Goal: Task Accomplishment & Management: Use online tool/utility

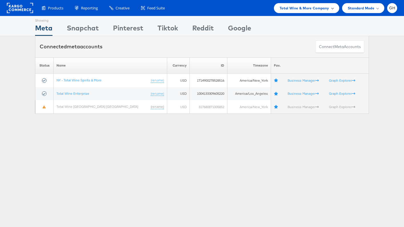
click at [282, 7] on span "Total Wine & More Company" at bounding box center [304, 8] width 50 height 6
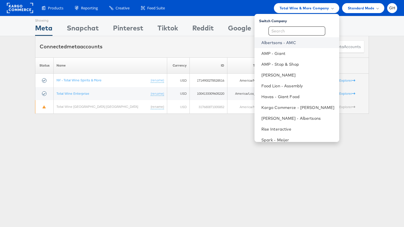
click at [286, 44] on link "Albertsons - AMC" at bounding box center [297, 43] width 73 height 6
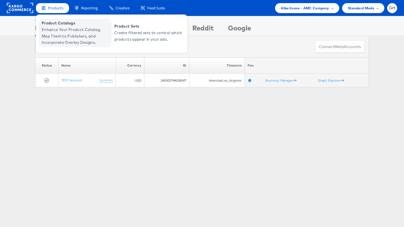
click at [52, 24] on span "Product Catalogs" at bounding box center [76, 23] width 68 height 7
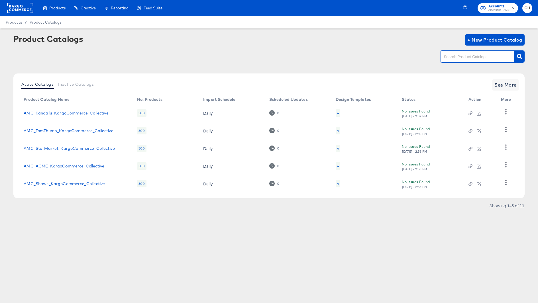
click at [463, 59] on input "text" at bounding box center [473, 57] width 61 height 7
type input "[PERSON_NAME]"
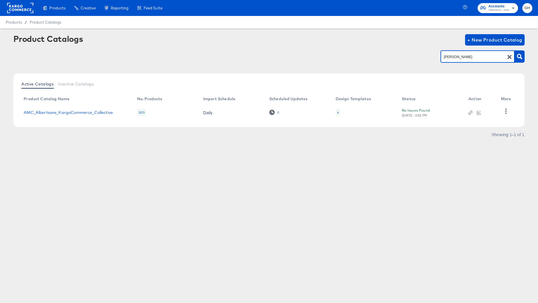
click at [339, 113] on div "4" at bounding box center [338, 112] width 5 height 7
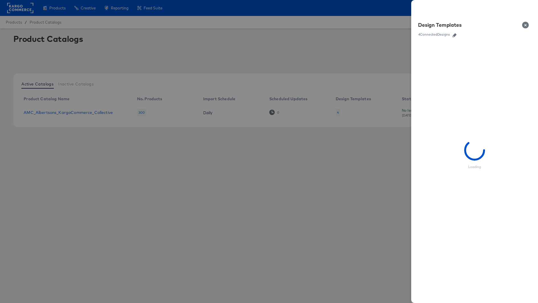
click at [455, 34] on icon "button" at bounding box center [455, 35] width 4 height 4
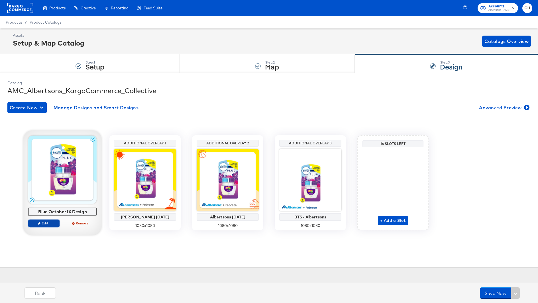
click at [49, 221] on span "Edit" at bounding box center [44, 223] width 26 height 4
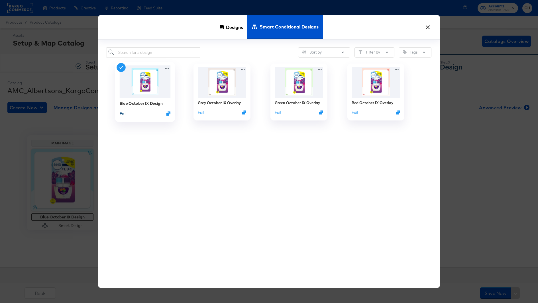
click at [124, 114] on button "Edit" at bounding box center [123, 113] width 7 height 5
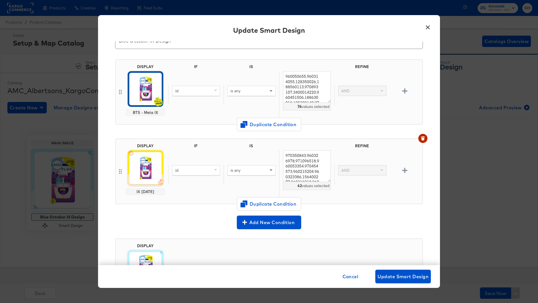
scroll to position [25, 0]
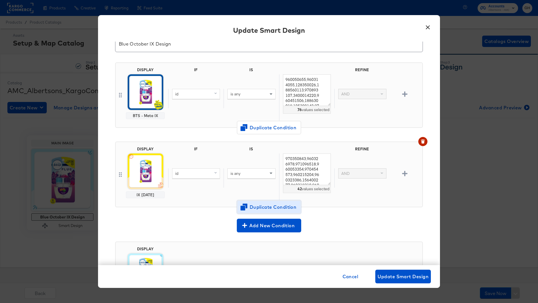
click at [257, 204] on span "Duplicate Condition" at bounding box center [268, 207] width 55 height 8
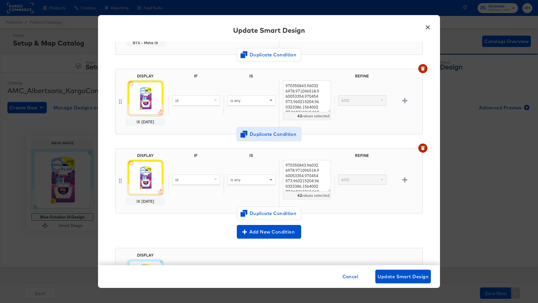
scroll to position [111, 0]
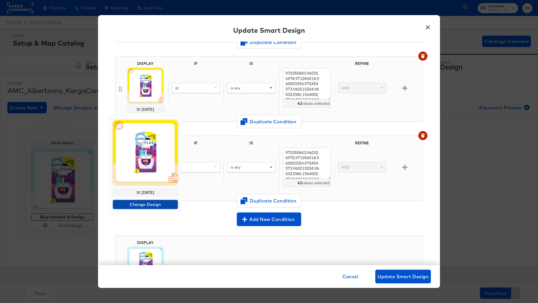
click at [138, 204] on span "Change Design" at bounding box center [145, 204] width 60 height 7
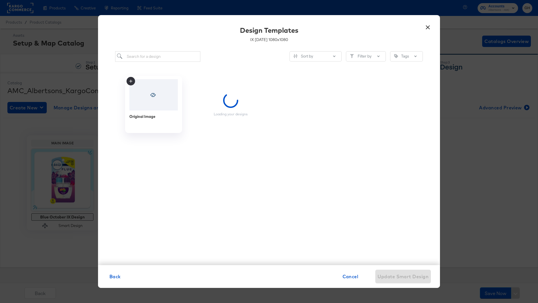
scroll to position [0, 0]
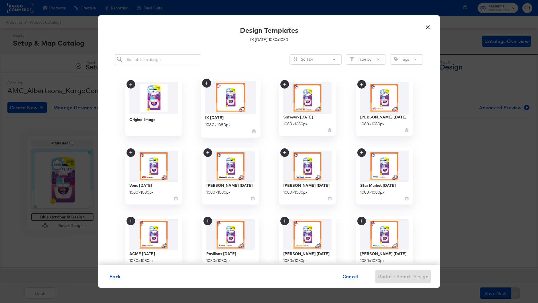
click at [228, 102] on img at bounding box center [230, 97] width 51 height 33
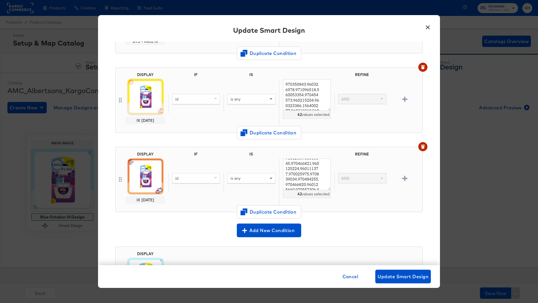
scroll to position [100, 0]
click at [314, 184] on textarea "970350843,960326978,971096518,960053354,970454573,960215204,960323386,156400277…" at bounding box center [307, 174] width 48 height 32
paste textarea "60022476,970839034,960077308,960006798,960567243,970976351,153150365,960080844,…"
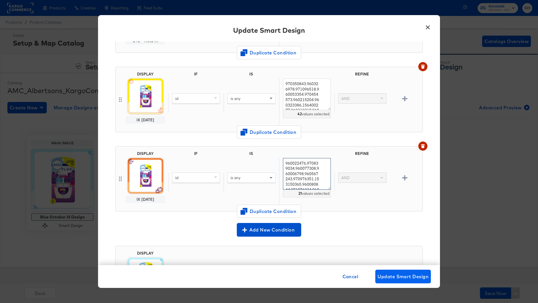
type textarea "960022476,970839034,960077308,960006798,960567243,970976351,153150365,960080844…"
click at [385, 273] on span "Update Smart Design" at bounding box center [403, 277] width 51 height 8
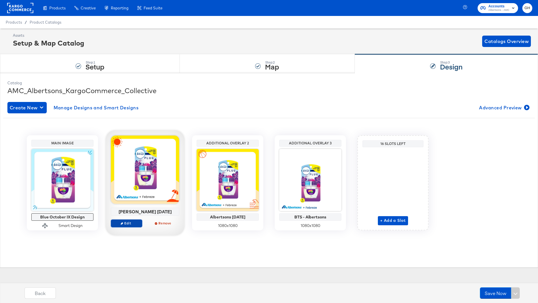
click at [132, 224] on span "Edit" at bounding box center [126, 223] width 26 height 4
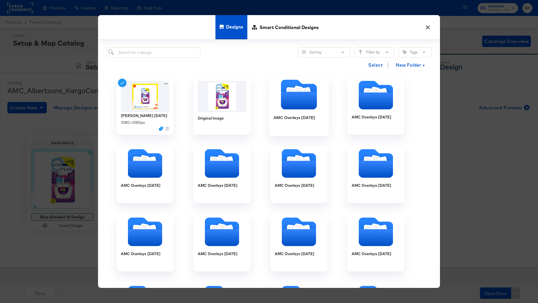
click at [287, 102] on icon "Folder" at bounding box center [299, 101] width 36 height 18
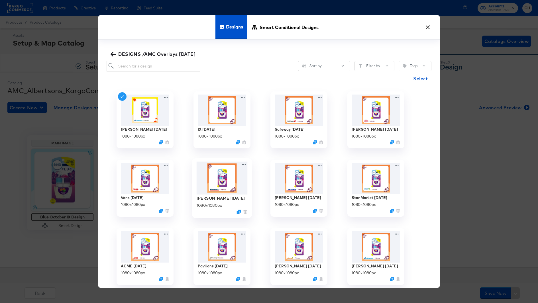
scroll to position [3, 0]
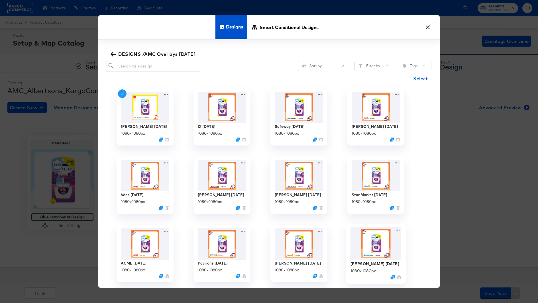
click at [369, 243] on img at bounding box center [376, 243] width 51 height 33
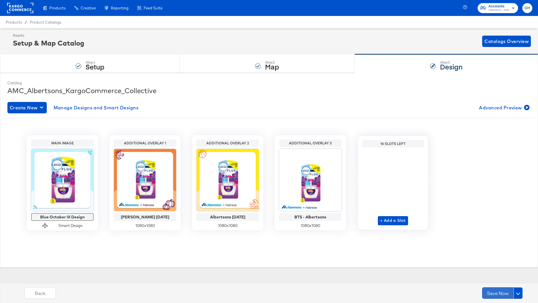
click at [493, 292] on button "Save Now" at bounding box center [497, 293] width 31 height 11
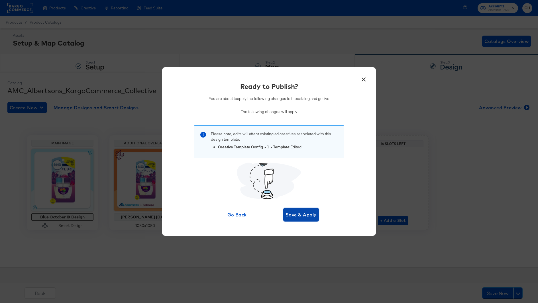
click at [293, 211] on span "Save & Apply" at bounding box center [301, 215] width 31 height 8
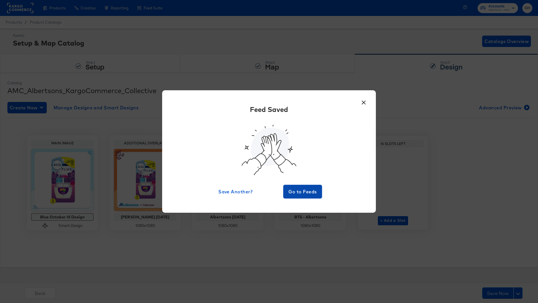
click at [306, 189] on span "Go to Feeds" at bounding box center [303, 192] width 34 height 8
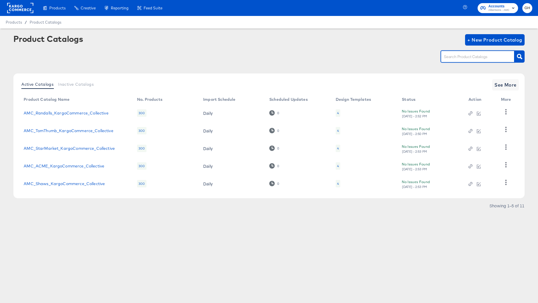
click at [455, 56] on input "text" at bounding box center [473, 57] width 61 height 7
type input "safe"
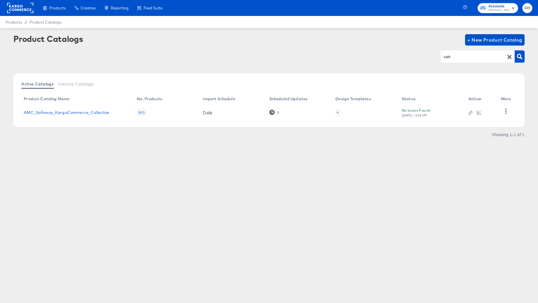
click at [338, 115] on div "4" at bounding box center [337, 112] width 5 height 7
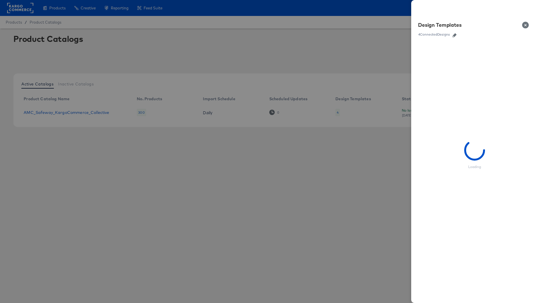
click at [456, 36] on icon "button" at bounding box center [455, 35] width 4 height 4
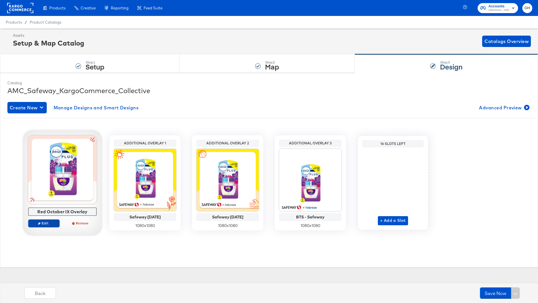
click at [45, 222] on span "Edit" at bounding box center [44, 223] width 26 height 4
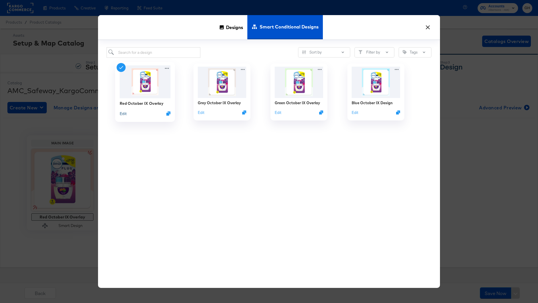
click at [125, 112] on button "Edit" at bounding box center [123, 113] width 7 height 5
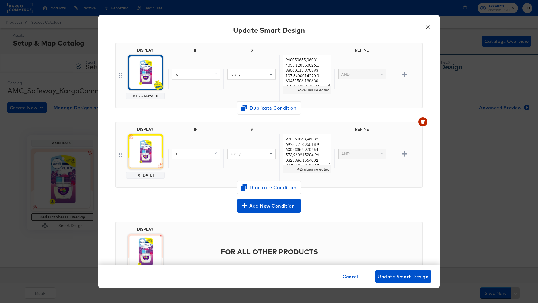
scroll to position [61, 0]
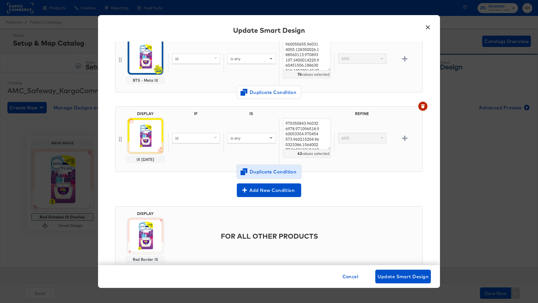
click at [261, 174] on span "Duplicate Condition" at bounding box center [268, 172] width 55 height 8
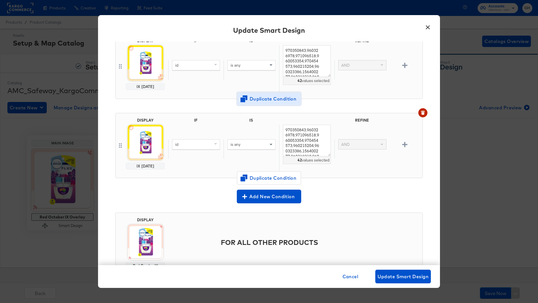
scroll to position [129, 0]
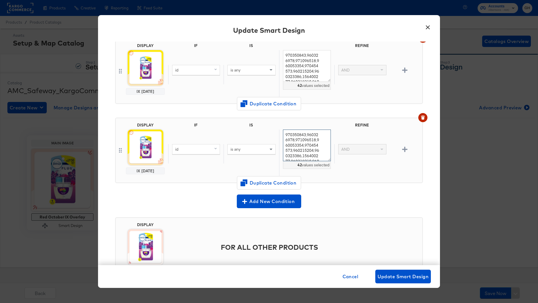
click at [300, 151] on textarea "970350843,960326978,971096518,960053354,970454573,960215204,960323386,156400277…" at bounding box center [307, 146] width 48 height 32
paste textarea "60022476,970839034,960077308,960006798,960567243,970976351,153150365,960080844,…"
type textarea "960022476,970839034,960077308,960006798,960567243,970976351,153150365,960080844…"
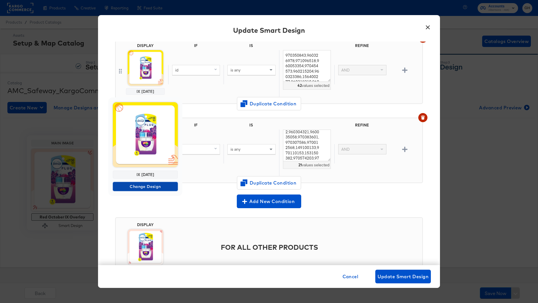
click at [144, 185] on span "Change Design" at bounding box center [145, 186] width 60 height 7
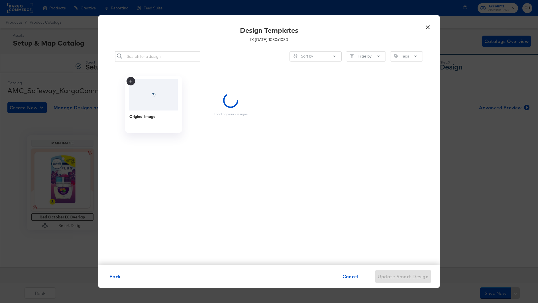
scroll to position [0, 0]
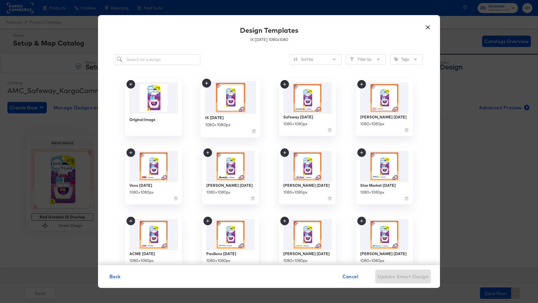
click at [243, 90] on img at bounding box center [230, 97] width 51 height 33
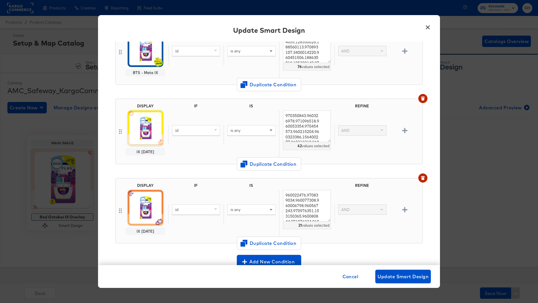
scroll to position [67, 0]
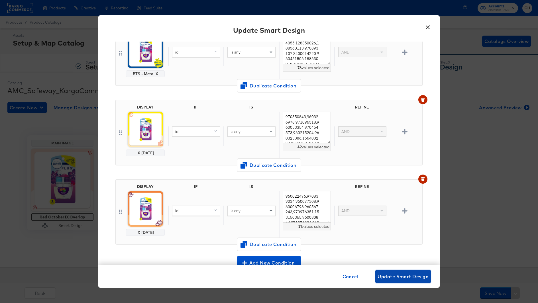
click at [402, 276] on span "Update Smart Design" at bounding box center [403, 277] width 51 height 8
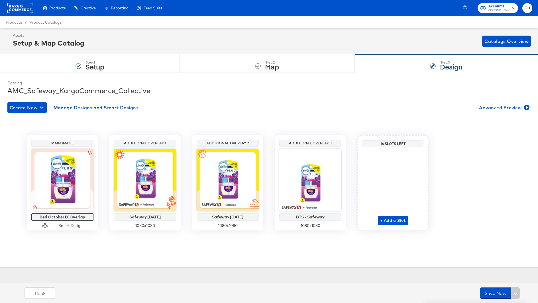
click at [141, 251] on div "Catalog AMC_Safeway_KargoCommerce_Collective Create New Manage Designs and Smar…" at bounding box center [269, 171] width 529 height 186
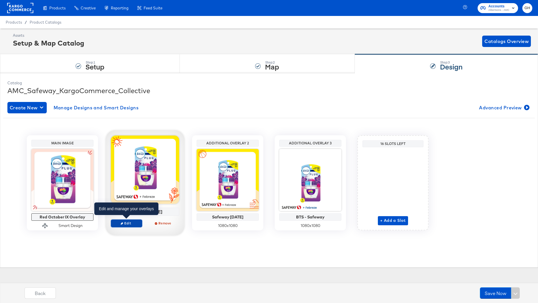
click at [132, 225] on span "Edit" at bounding box center [126, 223] width 26 height 4
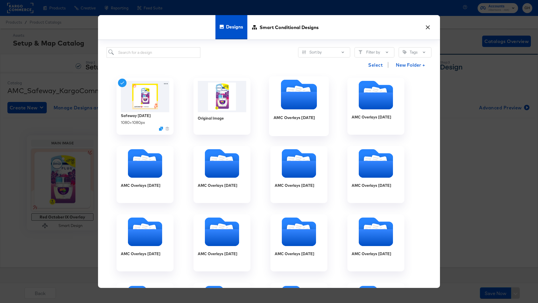
click at [294, 96] on icon "Folder" at bounding box center [299, 101] width 36 height 18
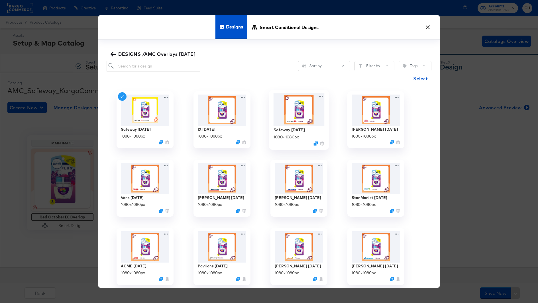
click at [295, 101] on img at bounding box center [299, 109] width 51 height 33
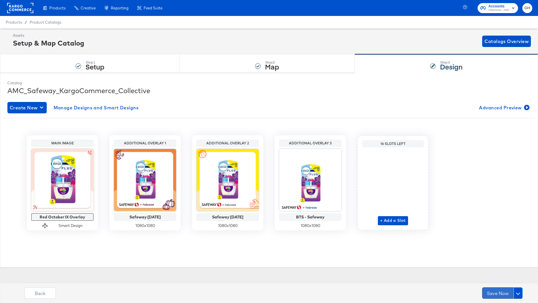
click at [499, 294] on button "Save Now" at bounding box center [497, 293] width 31 height 11
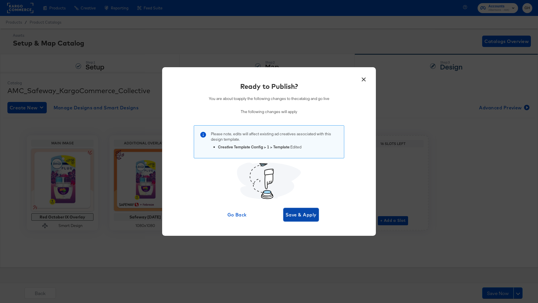
click at [290, 212] on span "Save & Apply" at bounding box center [301, 215] width 31 height 8
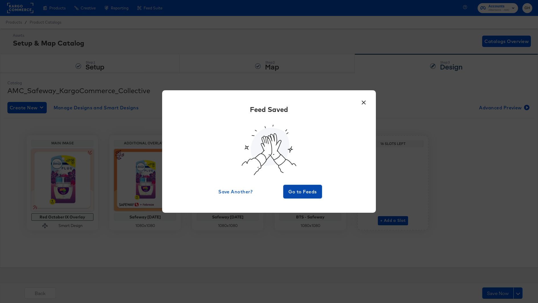
click at [310, 188] on span "Go to Feeds" at bounding box center [303, 192] width 34 height 8
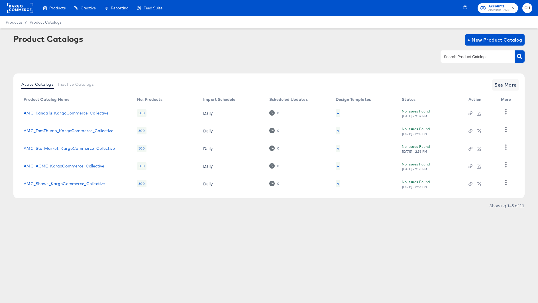
click at [453, 53] on div at bounding box center [478, 56] width 74 height 12
type input "von"
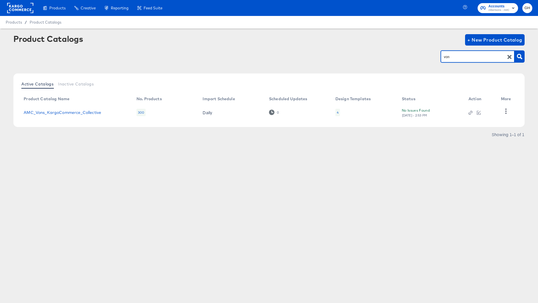
click at [337, 113] on div "4" at bounding box center [338, 112] width 2 height 5
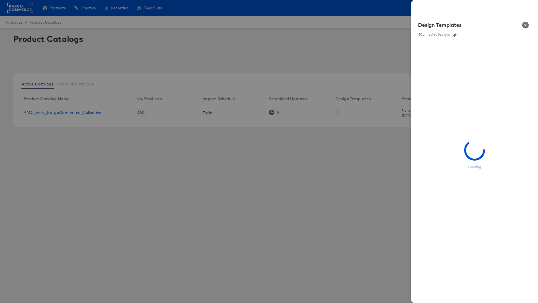
click at [456, 36] on icon "button" at bounding box center [455, 35] width 4 height 4
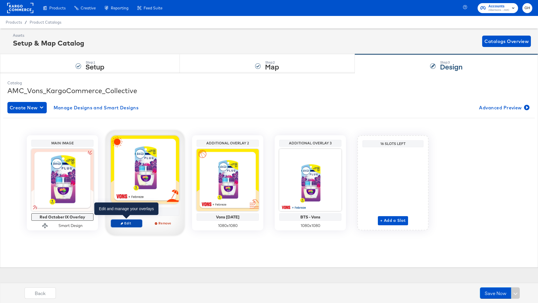
click at [127, 222] on span "Edit" at bounding box center [126, 223] width 26 height 4
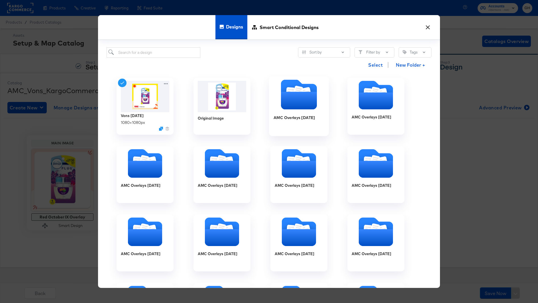
click at [294, 110] on div at bounding box center [299, 95] width 60 height 31
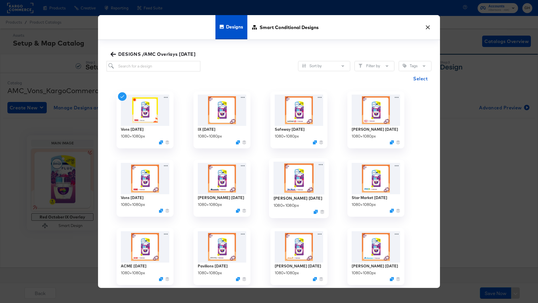
scroll to position [3, 0]
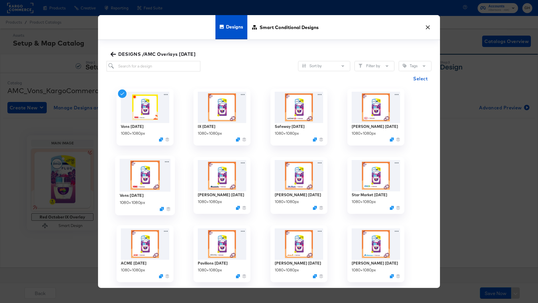
click at [135, 180] on img at bounding box center [145, 175] width 51 height 33
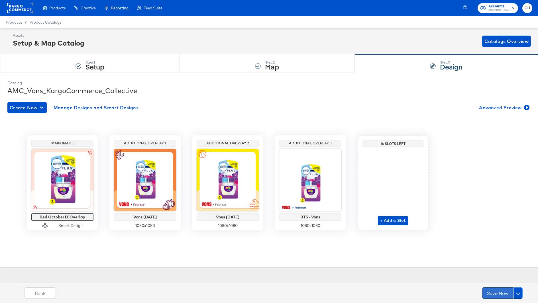
click at [494, 293] on button "Save Now" at bounding box center [497, 293] width 31 height 11
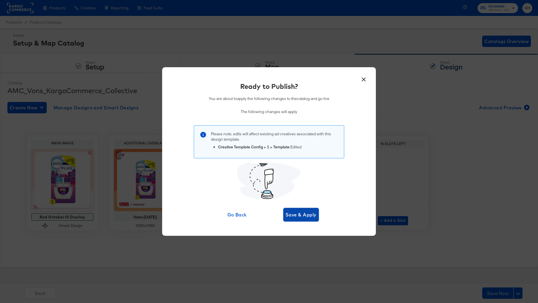
click at [311, 221] on button "Save & Apply" at bounding box center [301, 215] width 36 height 14
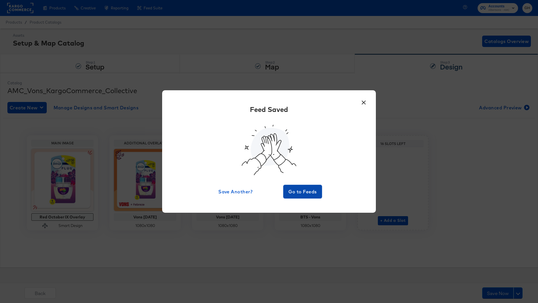
click at [305, 190] on span "Go to Feeds" at bounding box center [303, 192] width 34 height 8
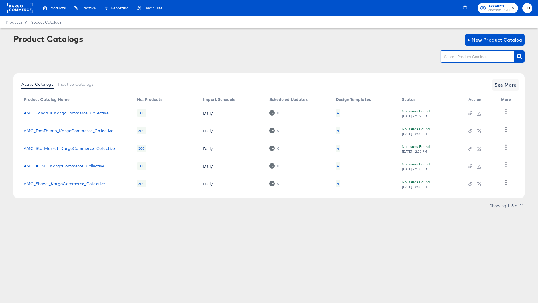
click at [473, 58] on input "text" at bounding box center [473, 57] width 61 height 7
type input "[DEMOGRAPHIC_DATA]"
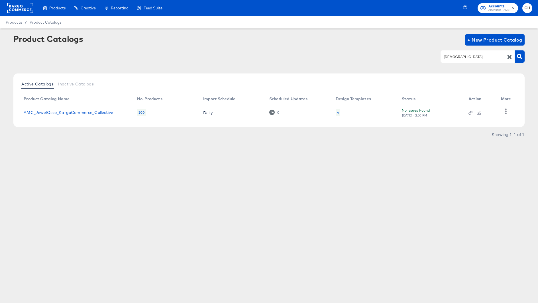
click at [338, 111] on div "4" at bounding box center [338, 112] width 2 height 5
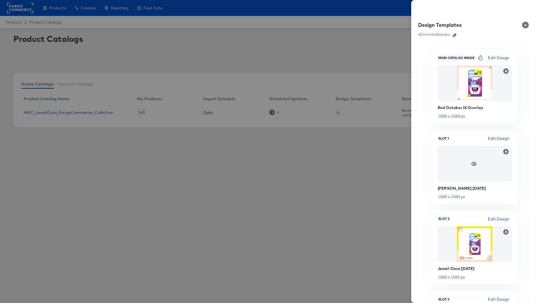
click at [455, 34] on icon "button" at bounding box center [455, 35] width 4 height 4
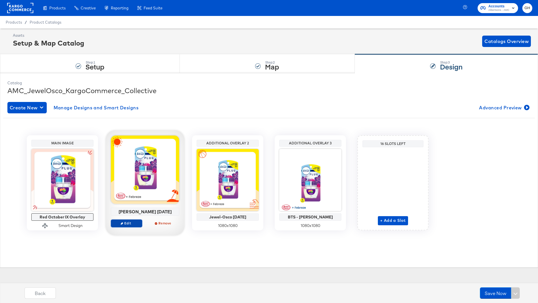
click at [135, 222] on span "Edit" at bounding box center [126, 223] width 26 height 4
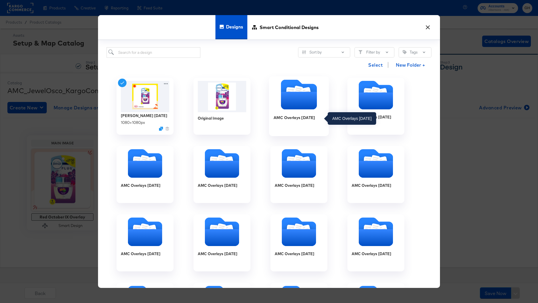
click at [304, 113] on div "AMC Overlays [DATE]" at bounding box center [299, 122] width 51 height 22
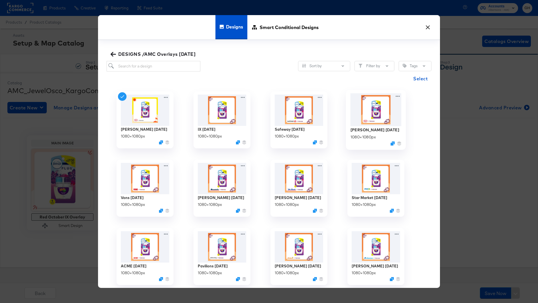
click at [383, 107] on img at bounding box center [376, 109] width 51 height 33
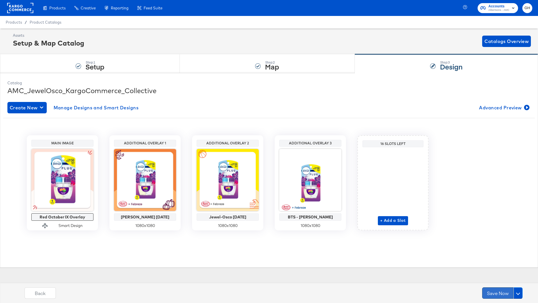
click at [500, 292] on button "Save Now" at bounding box center [497, 293] width 31 height 11
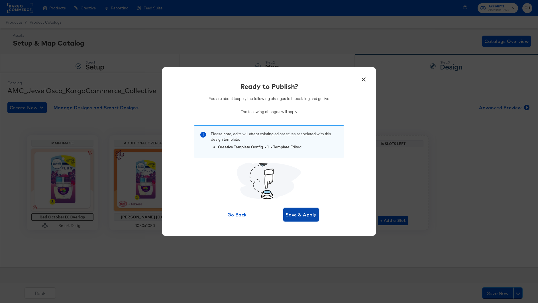
click at [295, 211] on button "Save & Apply" at bounding box center [301, 215] width 36 height 14
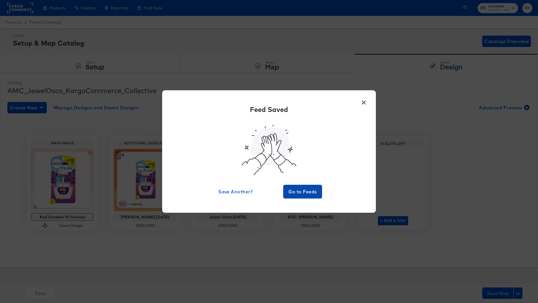
click at [315, 186] on button "Go to Feeds" at bounding box center [302, 192] width 39 height 14
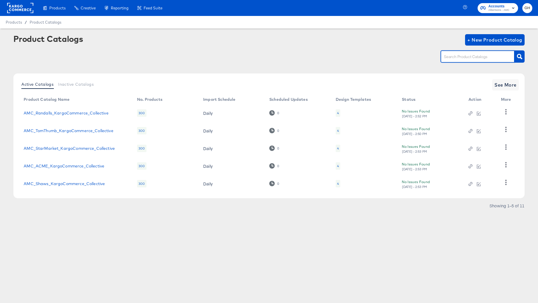
click at [451, 56] on input "text" at bounding box center [473, 57] width 61 height 7
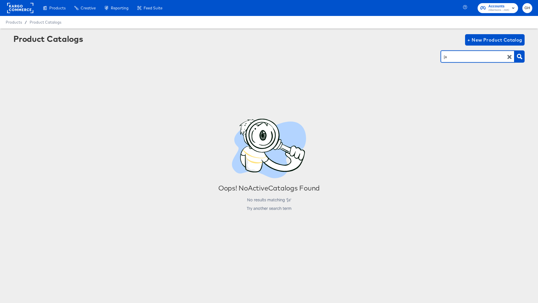
type input "["
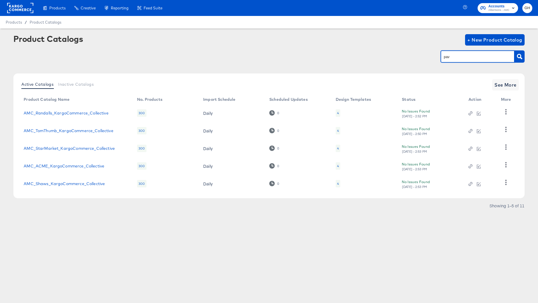
type input "pav"
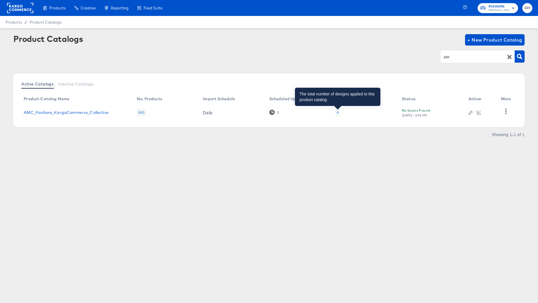
click at [337, 111] on div "4" at bounding box center [338, 112] width 2 height 5
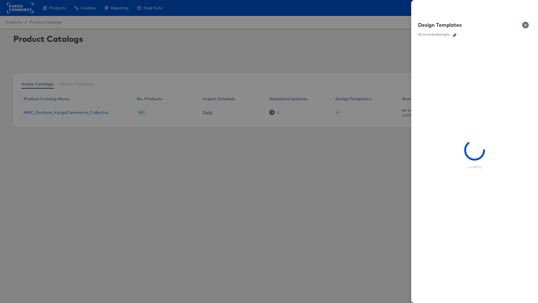
click at [454, 36] on icon "button" at bounding box center [455, 35] width 4 height 4
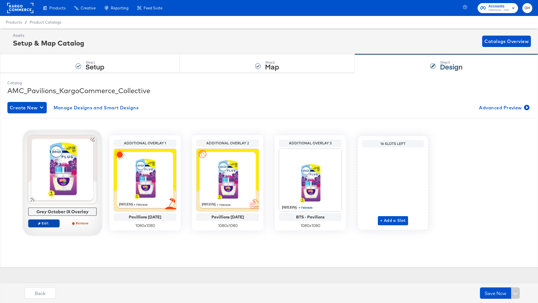
click at [42, 224] on span "Edit" at bounding box center [44, 223] width 26 height 4
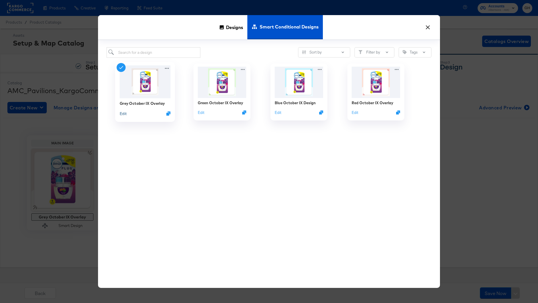
click at [124, 116] on button "Edit" at bounding box center [123, 113] width 7 height 5
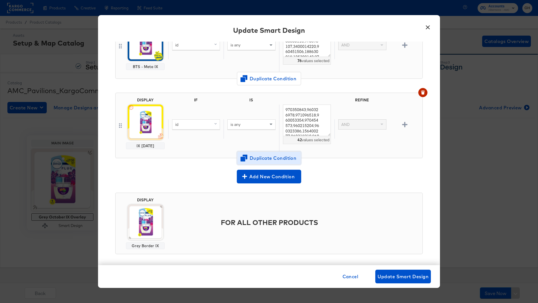
click at [246, 155] on icon "button" at bounding box center [244, 158] width 7 height 7
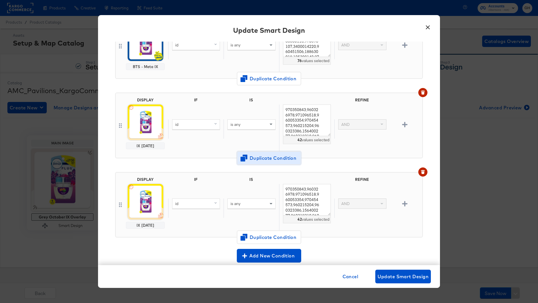
scroll to position [153, 0]
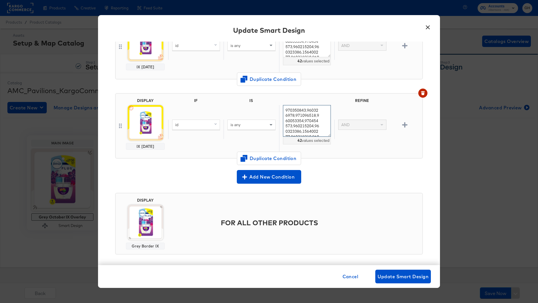
click at [308, 125] on textarea "970350843,960326978,971096518,960053354,970454573,960215204,960323386,156400277…" at bounding box center [307, 121] width 48 height 32
paste textarea "60022476,970839034,960077308,960006798,960567243,970976351,153150365,960080844,…"
type textarea "960022476,970839034,960077308,960006798,960567243,970976351,153150365,960080844…"
click at [152, 126] on img at bounding box center [146, 123] width 36 height 36
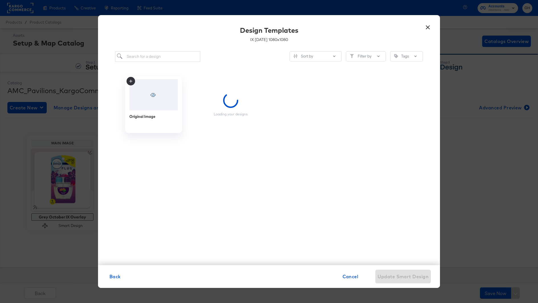
scroll to position [0, 0]
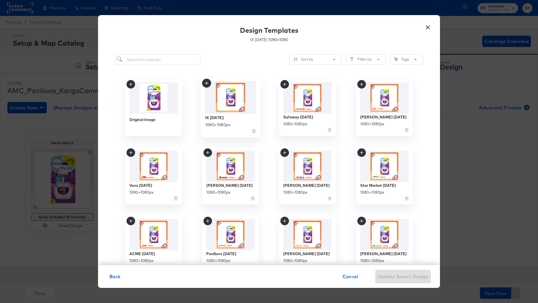
click at [237, 99] on img at bounding box center [230, 97] width 51 height 33
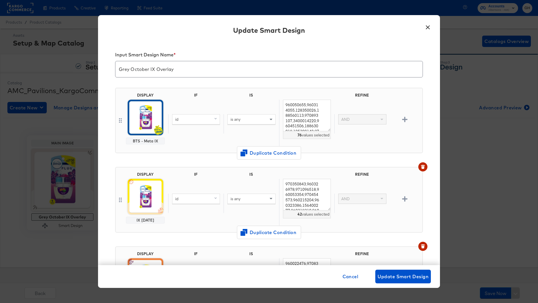
scroll to position [153, 0]
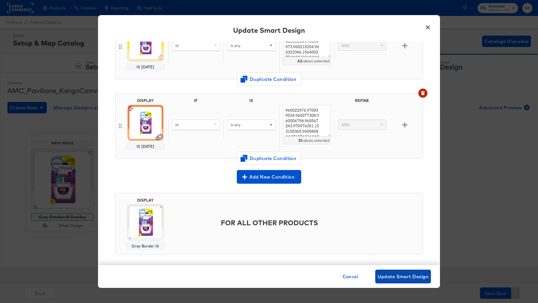
click at [395, 272] on button "Update Smart Design" at bounding box center [403, 277] width 56 height 14
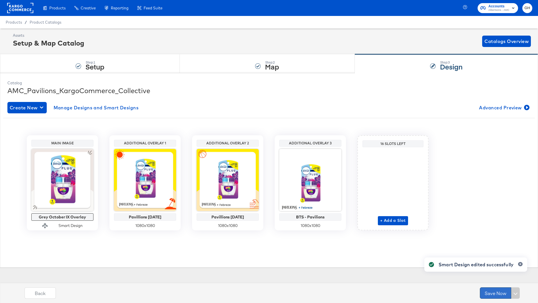
click at [494, 294] on button "Save Now" at bounding box center [495, 293] width 31 height 11
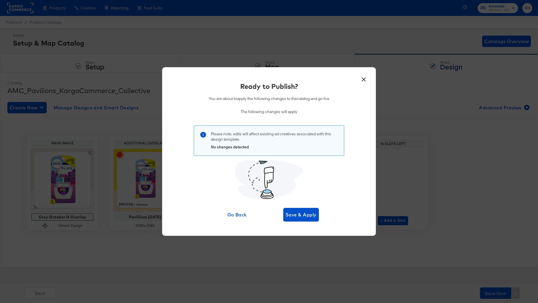
click at [367, 75] on button "×" at bounding box center [364, 78] width 10 height 10
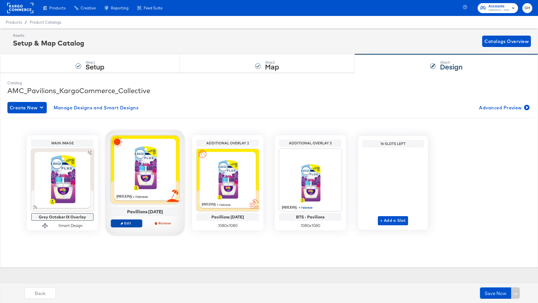
click at [135, 223] on span "Edit" at bounding box center [126, 223] width 26 height 4
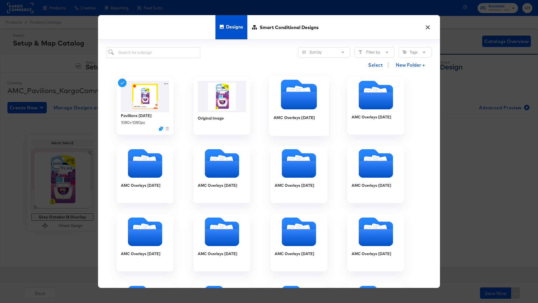
click at [285, 96] on icon "Folder" at bounding box center [299, 101] width 36 height 18
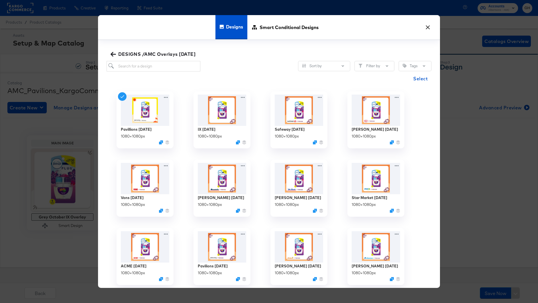
scroll to position [3, 0]
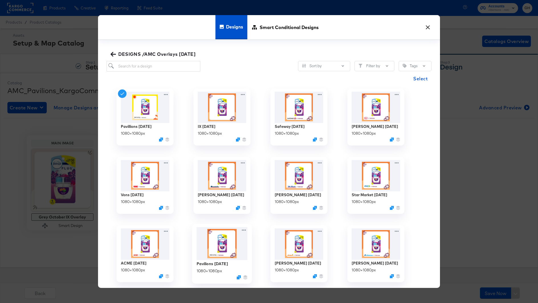
click at [210, 244] on img at bounding box center [222, 243] width 51 height 33
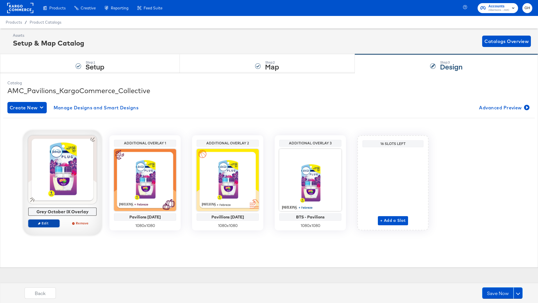
click at [45, 226] on button "Edit" at bounding box center [43, 223] width 31 height 8
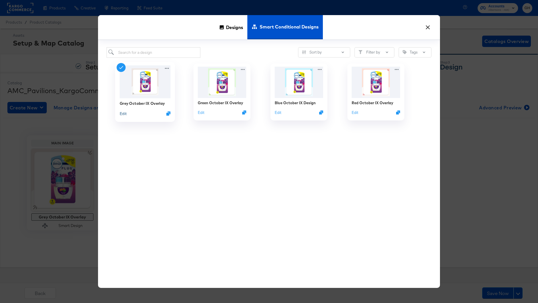
click at [121, 111] on button "Edit" at bounding box center [123, 113] width 7 height 5
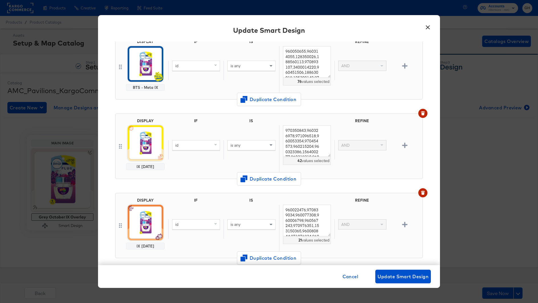
scroll to position [58, 0]
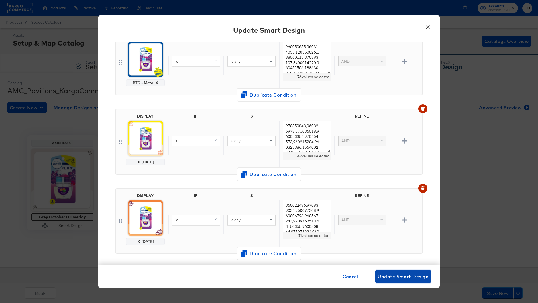
click at [391, 279] on span "Update Smart Design" at bounding box center [403, 277] width 51 height 8
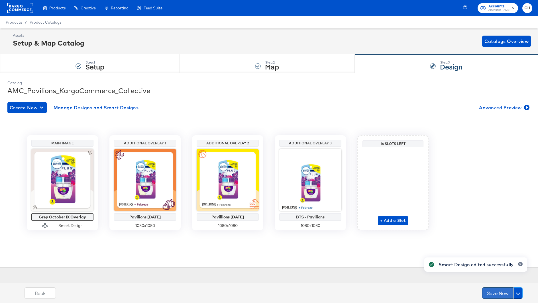
click at [489, 292] on button "Save Now" at bounding box center [497, 293] width 31 height 11
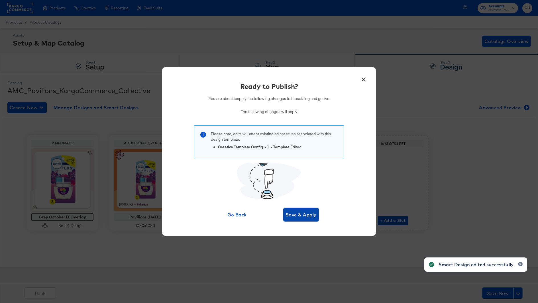
click at [308, 217] on span "Save & Apply" at bounding box center [301, 215] width 31 height 8
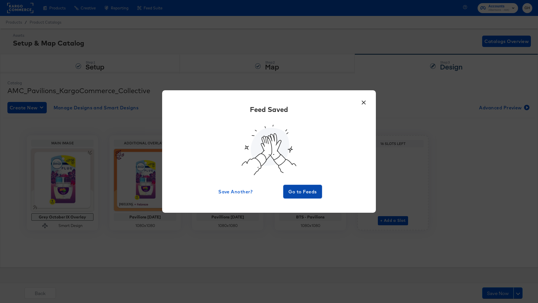
click at [300, 190] on span "Go to Feeds" at bounding box center [303, 192] width 34 height 8
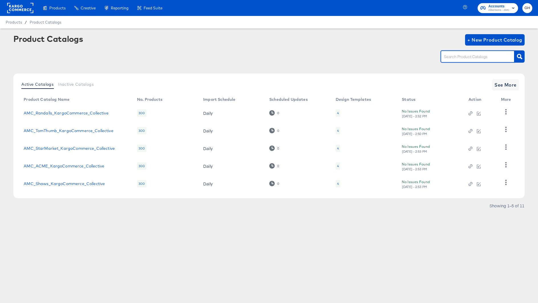
click at [462, 58] on input "text" at bounding box center [473, 57] width 61 height 7
type input "ran"
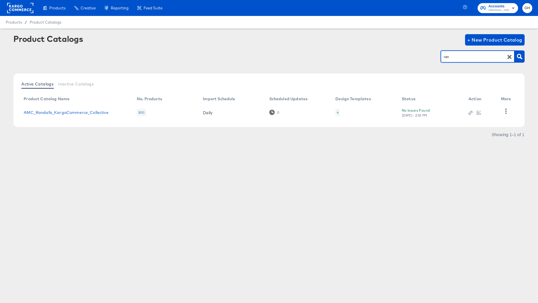
click at [338, 113] on div "4" at bounding box center [338, 112] width 2 height 5
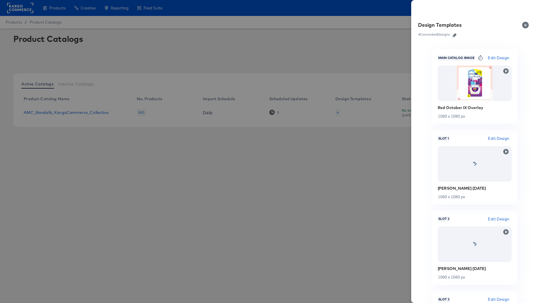
click at [455, 35] on icon "button" at bounding box center [455, 35] width 4 height 4
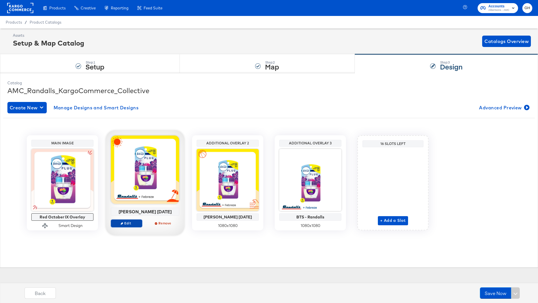
click at [128, 221] on button "Edit" at bounding box center [126, 223] width 31 height 8
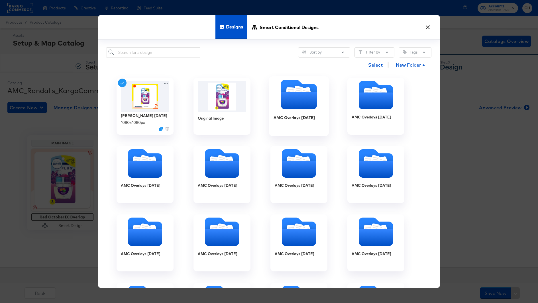
click at [293, 102] on icon "Folder" at bounding box center [299, 101] width 36 height 18
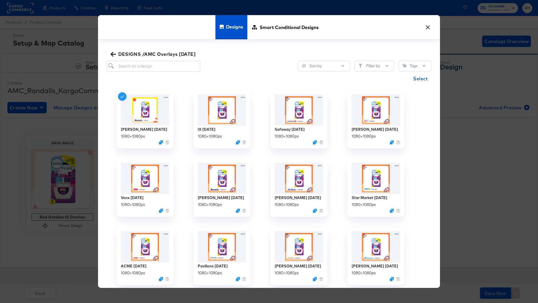
scroll to position [3, 0]
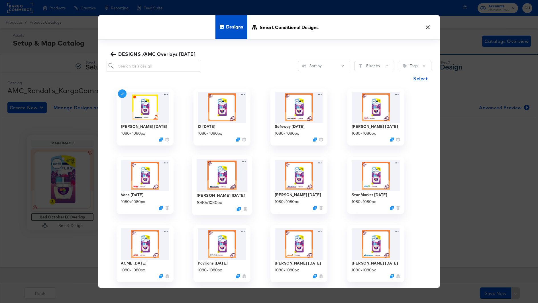
click at [213, 182] on img at bounding box center [222, 175] width 51 height 33
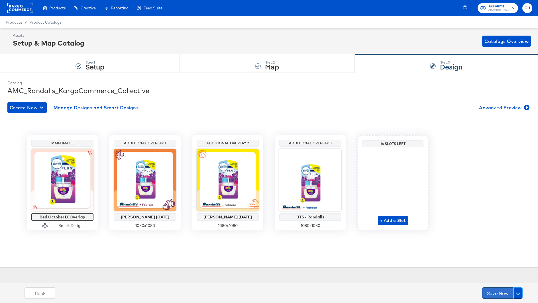
click at [503, 293] on button "Save Now" at bounding box center [497, 293] width 31 height 11
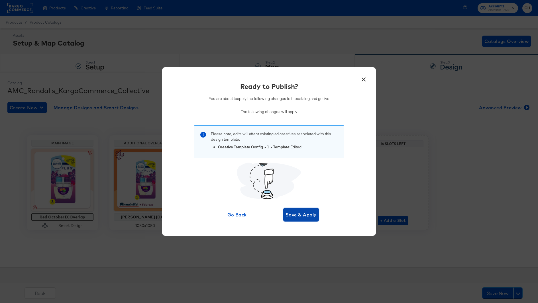
click at [304, 213] on span "Save & Apply" at bounding box center [301, 215] width 31 height 8
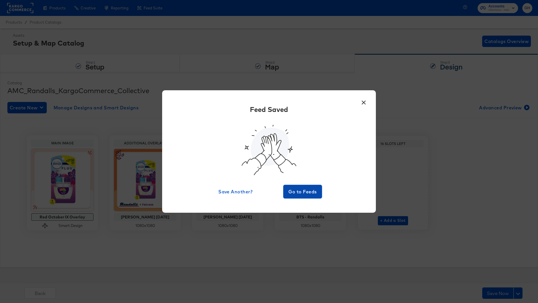
click at [315, 195] on span "Go to Feeds" at bounding box center [303, 192] width 34 height 8
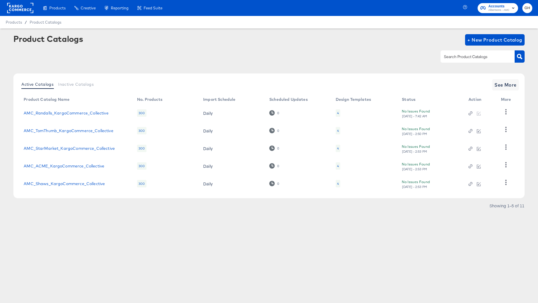
click at [461, 62] on div at bounding box center [483, 56] width 84 height 13
click at [460, 57] on input "text" at bounding box center [473, 57] width 61 height 7
type input "thumb"
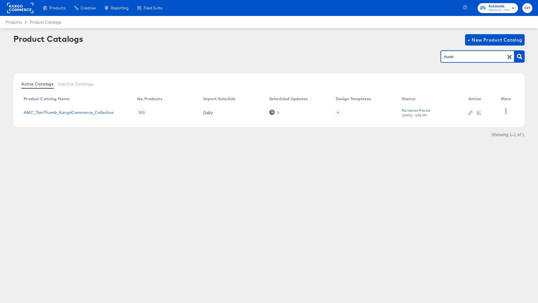
click at [337, 110] on div "4" at bounding box center [338, 112] width 2 height 5
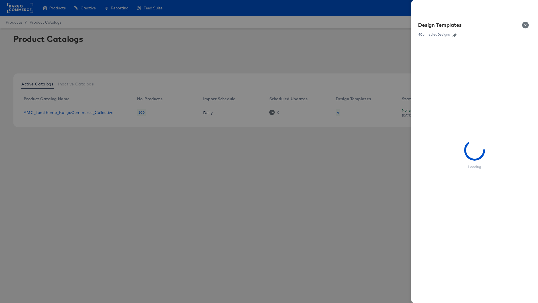
click at [456, 32] on link at bounding box center [454, 34] width 9 height 6
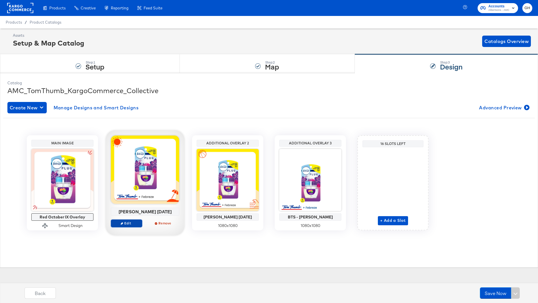
click at [133, 221] on span "Edit" at bounding box center [126, 223] width 26 height 4
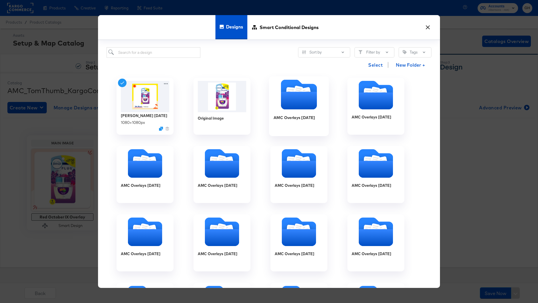
click at [287, 103] on icon "Folder" at bounding box center [299, 101] width 36 height 18
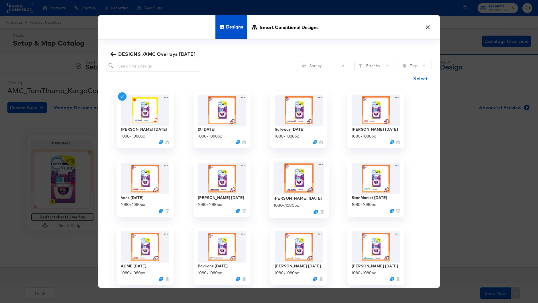
scroll to position [3, 0]
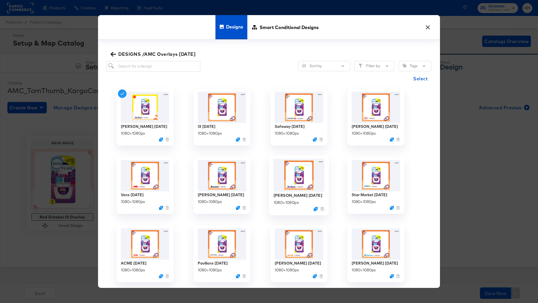
click at [288, 176] on img at bounding box center [299, 175] width 51 height 33
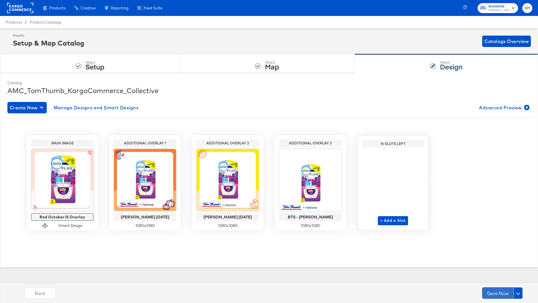
click at [493, 293] on button "Save Now" at bounding box center [497, 293] width 31 height 11
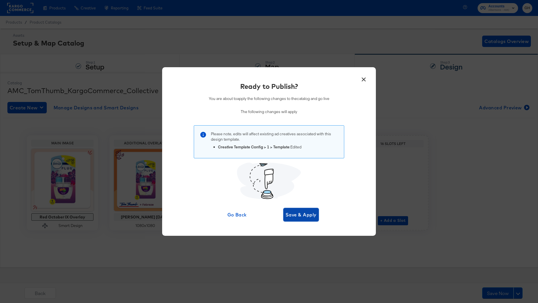
click at [306, 218] on span "Save & Apply" at bounding box center [301, 215] width 31 height 8
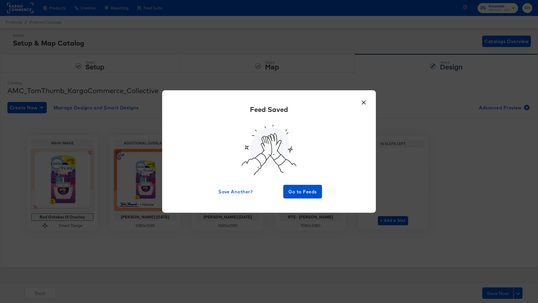
click at [315, 184] on div "Feed Saved Save Another? Go to Feeds" at bounding box center [269, 152] width 197 height 94
click at [314, 196] on button "Go to Feeds" at bounding box center [302, 192] width 39 height 14
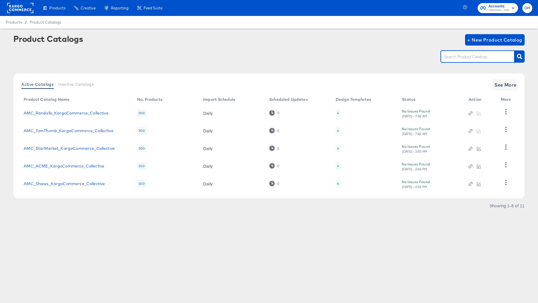
click at [449, 55] on input "text" at bounding box center [473, 57] width 61 height 7
type input "acme"
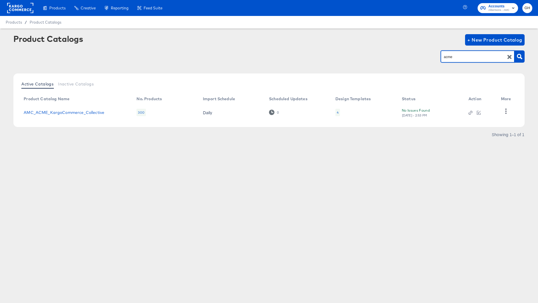
click at [340, 111] on td "4" at bounding box center [364, 113] width 66 height 18
click at [338, 112] on div "4" at bounding box center [338, 112] width 2 height 5
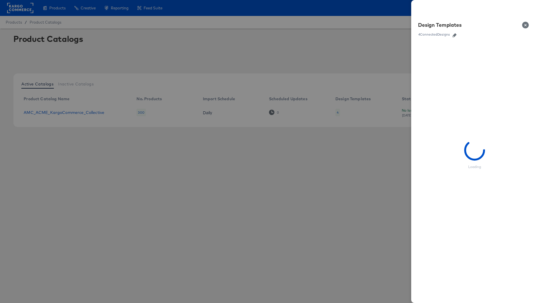
click at [457, 33] on link at bounding box center [454, 34] width 9 height 6
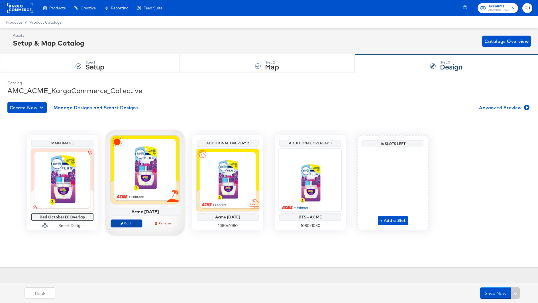
click at [123, 221] on span "Edit" at bounding box center [126, 223] width 26 height 4
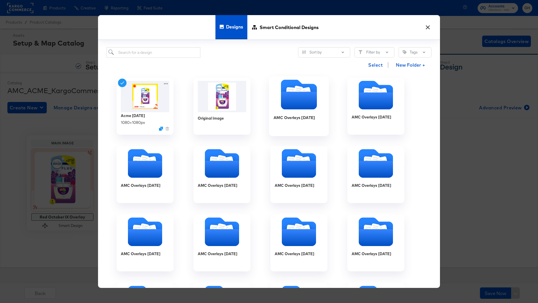
click at [316, 107] on icon "Folder" at bounding box center [299, 101] width 36 height 18
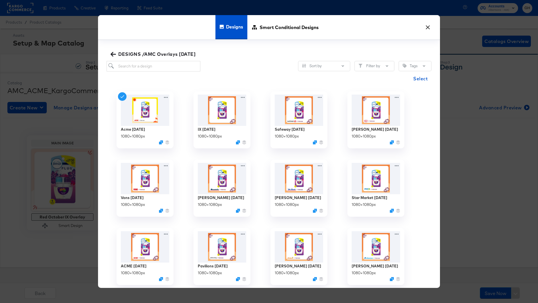
scroll to position [3, 0]
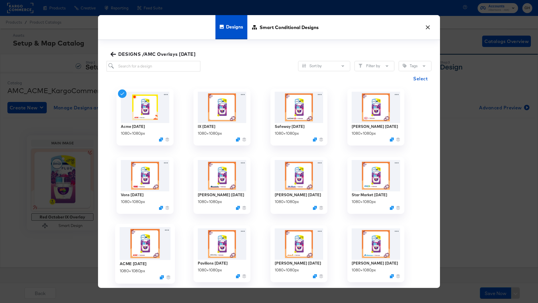
click at [144, 252] on img at bounding box center [145, 243] width 51 height 33
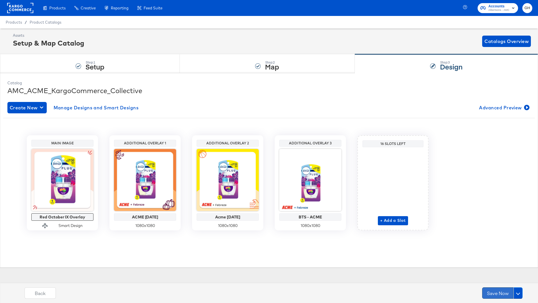
click at [491, 292] on button "Save Now" at bounding box center [497, 293] width 31 height 11
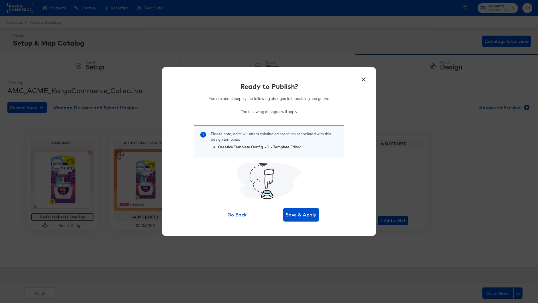
click at [286, 205] on div "Ready to Publish? You are about to apply the following changes to the catalog a…" at bounding box center [269, 152] width 197 height 140
click at [291, 211] on span "Save & Apply" at bounding box center [301, 215] width 31 height 8
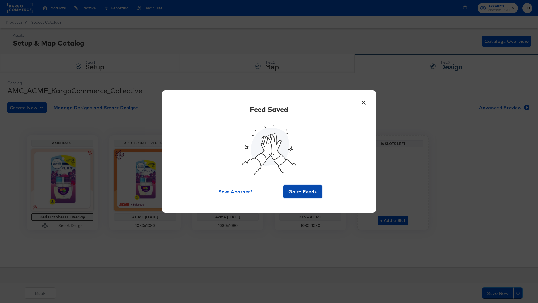
click at [305, 196] on button "Go to Feeds" at bounding box center [302, 192] width 39 height 14
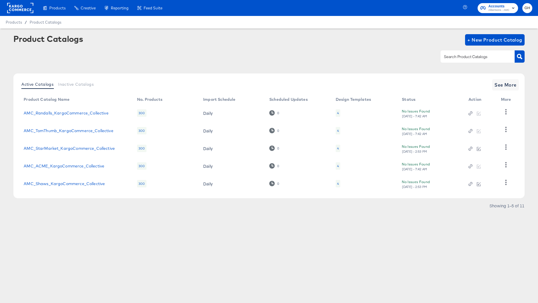
click at [473, 56] on input "text" at bounding box center [473, 57] width 61 height 7
type input "[PERSON_NAME]"
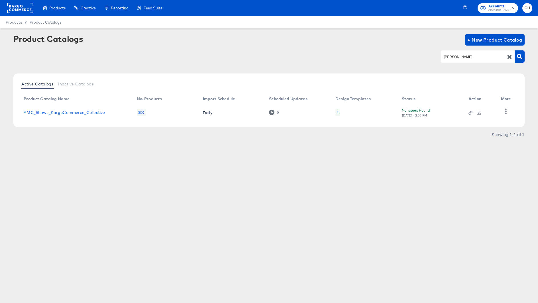
click at [337, 115] on div "4" at bounding box center [337, 112] width 5 height 7
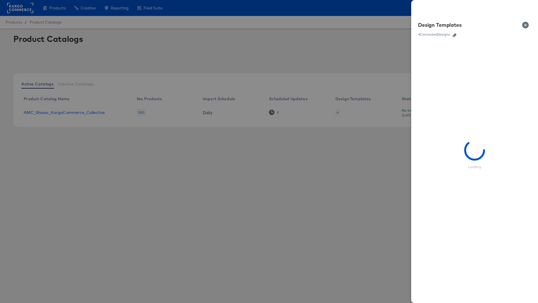
click at [452, 36] on button "button" at bounding box center [454, 35] width 9 height 4
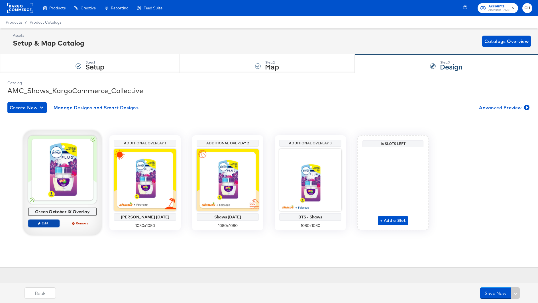
click at [41, 226] on button "Edit" at bounding box center [43, 223] width 31 height 8
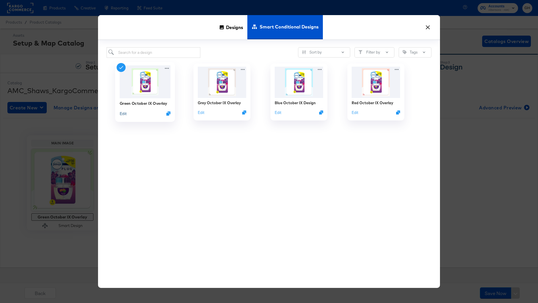
click at [124, 114] on button "Edit" at bounding box center [123, 113] width 7 height 5
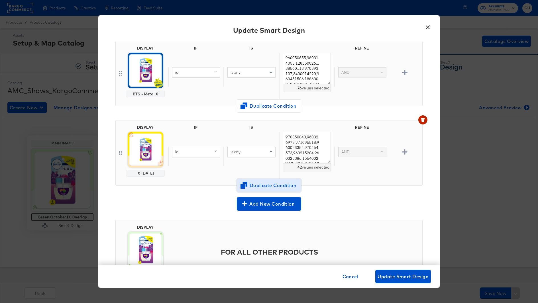
click at [264, 183] on span "Duplicate Condition" at bounding box center [268, 186] width 55 height 8
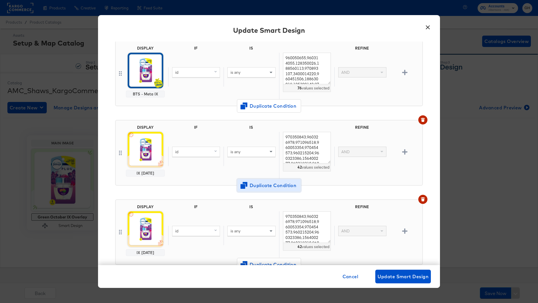
scroll to position [126, 0]
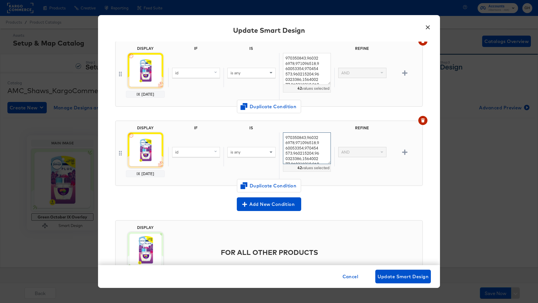
click at [321, 152] on textarea "970350843,960326978,971096518,960053354,970454573,960215204,960323386,156400277…" at bounding box center [307, 149] width 48 height 32
paste textarea "60022476,970839034,960077308,960006798,960567243,970976351,153150365,960080844,…"
type textarea "960022476,970839034,960077308,960006798,960567243,970976351,153150365,960080844…"
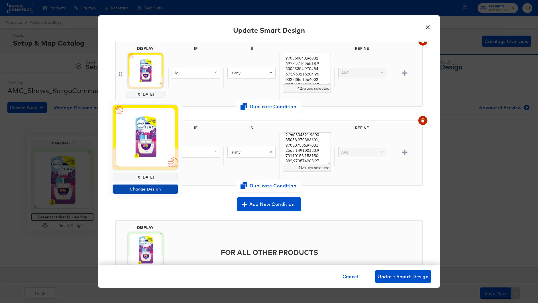
click at [137, 188] on span "Change Design" at bounding box center [145, 189] width 60 height 7
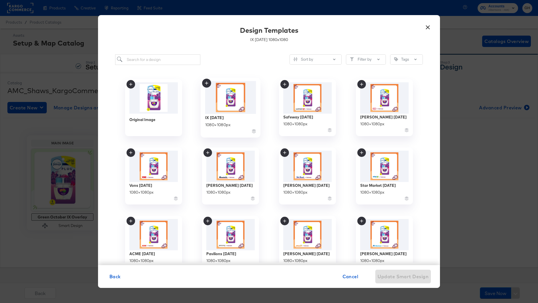
click at [228, 105] on img at bounding box center [230, 97] width 51 height 33
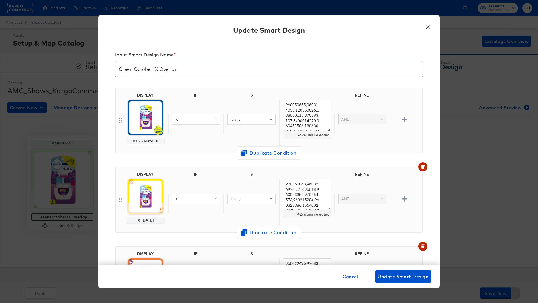
scroll to position [126, 0]
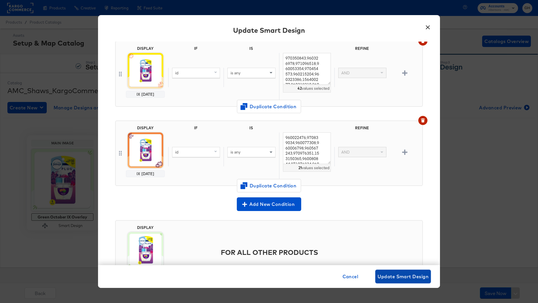
click at [417, 277] on span "Update Smart Design" at bounding box center [403, 277] width 51 height 8
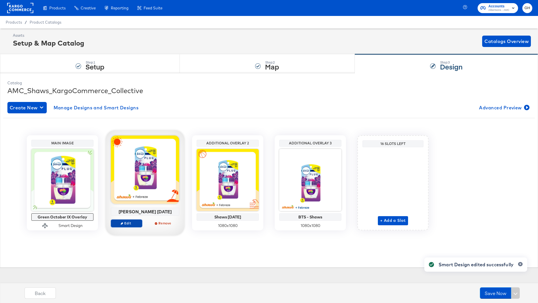
click at [130, 225] on span "Edit" at bounding box center [126, 223] width 26 height 4
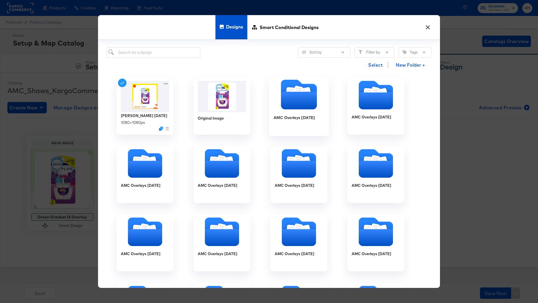
click at [296, 106] on icon "Folder" at bounding box center [299, 101] width 36 height 18
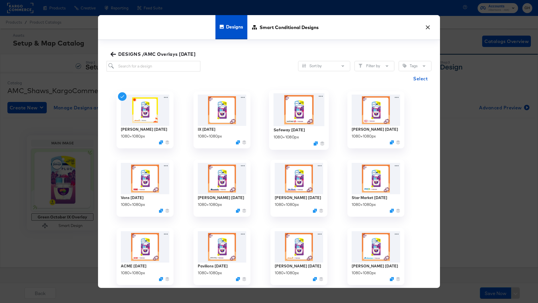
scroll to position [3, 0]
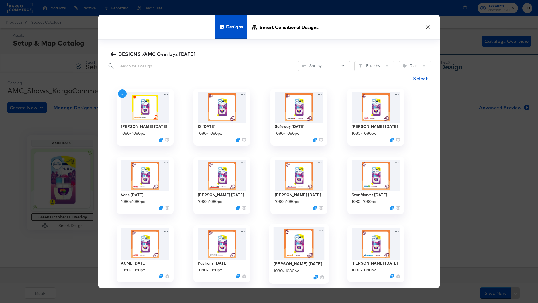
click at [291, 247] on img at bounding box center [299, 243] width 51 height 33
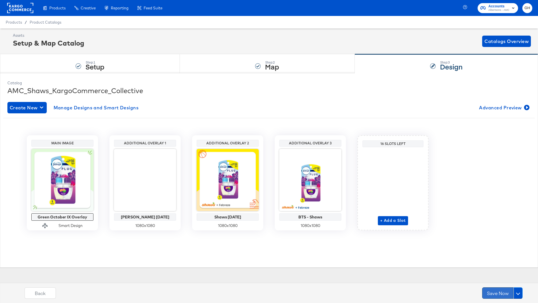
click at [487, 290] on button "Save Now" at bounding box center [497, 293] width 31 height 11
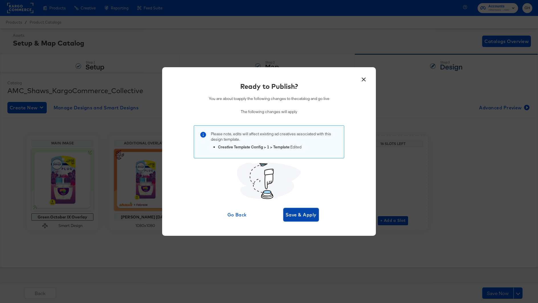
click at [308, 213] on span "Save & Apply" at bounding box center [301, 215] width 31 height 8
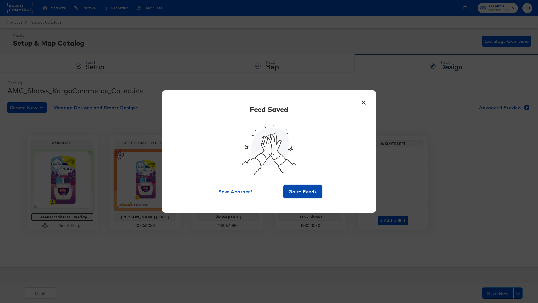
click at [299, 188] on span "Go to Feeds" at bounding box center [303, 192] width 34 height 8
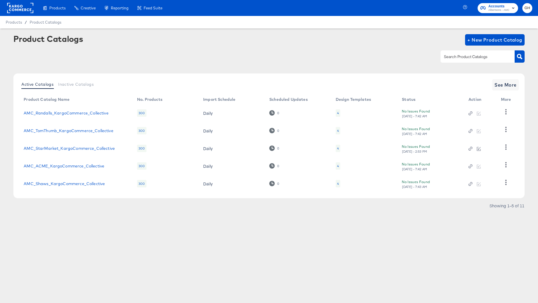
click at [449, 58] on input "text" at bounding box center [473, 57] width 61 height 7
type input "star"
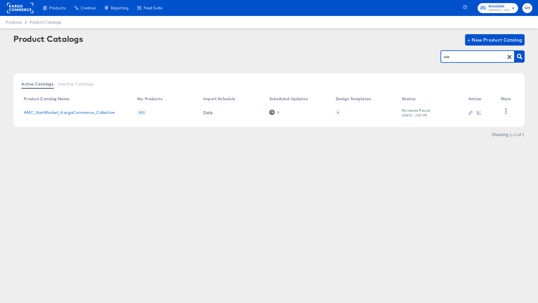
click at [337, 108] on td "4" at bounding box center [364, 113] width 66 height 18
click at [337, 115] on div "4" at bounding box center [338, 112] width 5 height 7
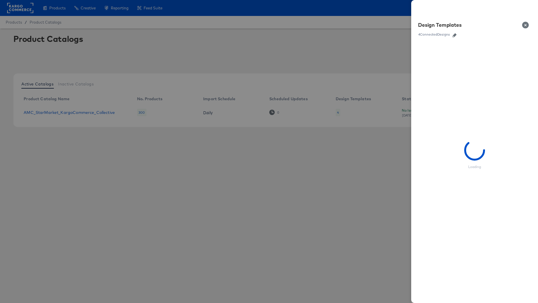
click at [455, 34] on icon "button" at bounding box center [455, 35] width 4 height 4
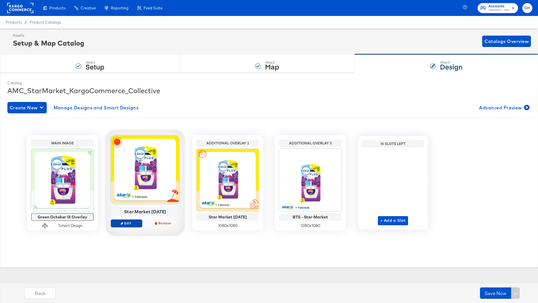
click at [126, 221] on span "Edit" at bounding box center [126, 223] width 26 height 4
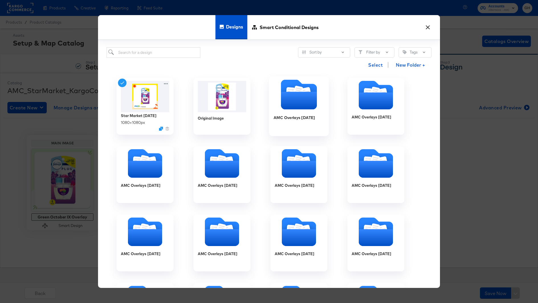
click at [298, 101] on icon "Folder" at bounding box center [299, 101] width 36 height 18
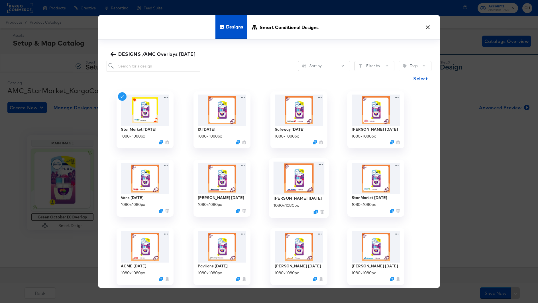
scroll to position [3, 0]
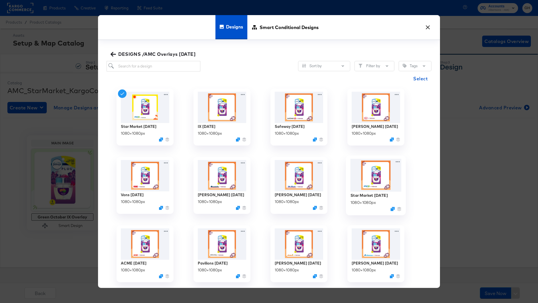
click at [371, 172] on img at bounding box center [376, 175] width 51 height 33
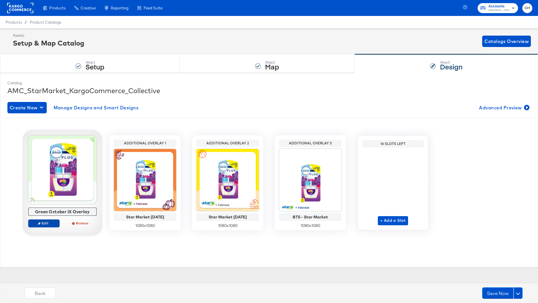
click at [47, 221] on button "Edit" at bounding box center [43, 223] width 31 height 8
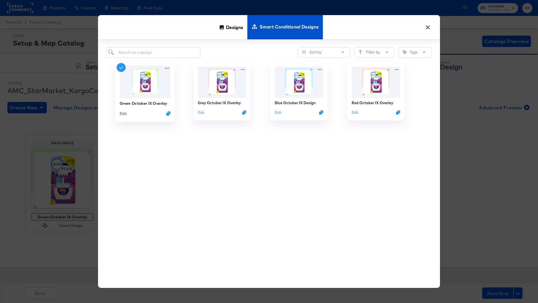
click at [125, 111] on button "Edit" at bounding box center [123, 113] width 7 height 5
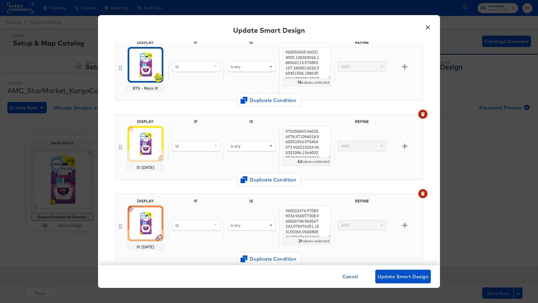
scroll to position [78, 0]
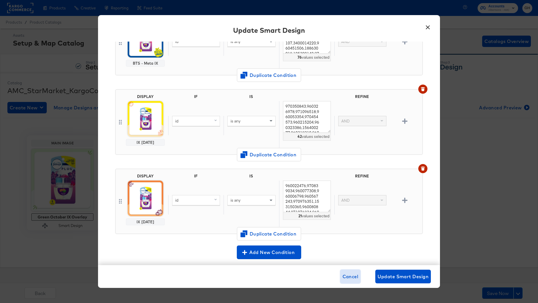
click at [356, 276] on span "Cancel" at bounding box center [351, 277] width 16 height 8
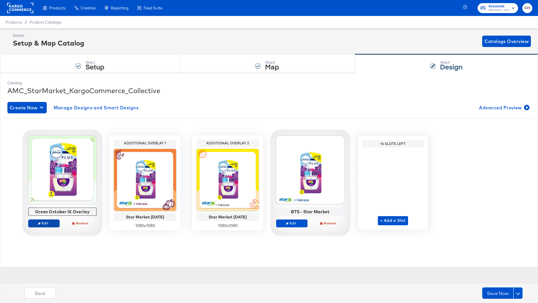
click at [53, 221] on span "Edit" at bounding box center [44, 223] width 26 height 4
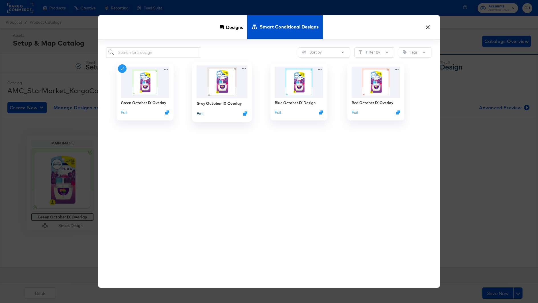
click at [202, 113] on button "Edit" at bounding box center [200, 113] width 7 height 5
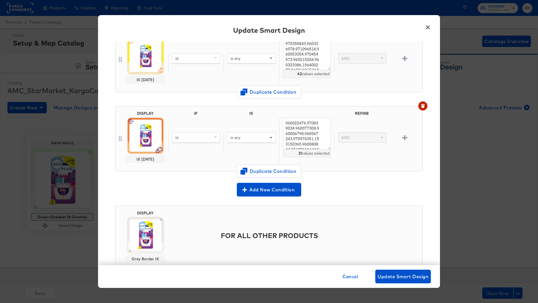
scroll to position [144, 0]
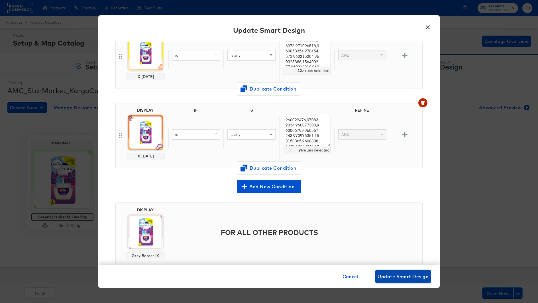
click at [385, 272] on button "Update Smart Design" at bounding box center [403, 277] width 56 height 14
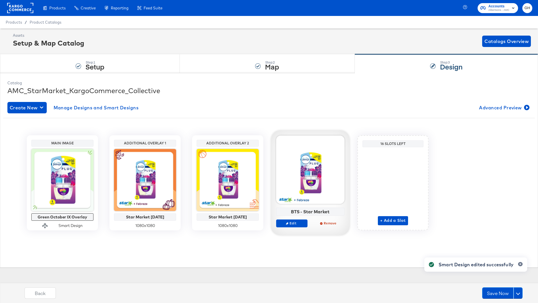
click at [54, 249] on div "Catalog AMC_StarMarket_KargoCommerce_Collective Create New Manage Designs and S…" at bounding box center [269, 171] width 529 height 186
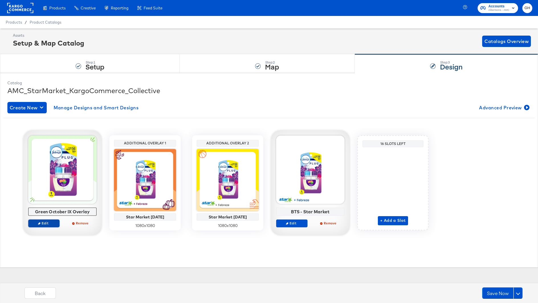
click at [44, 226] on button "Edit" at bounding box center [43, 223] width 31 height 8
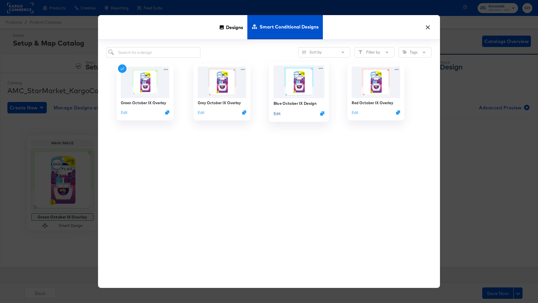
click at [277, 112] on button "Edit" at bounding box center [277, 113] width 7 height 5
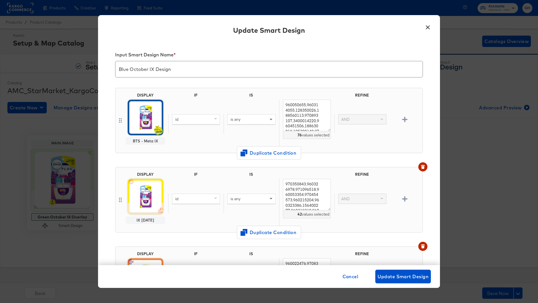
scroll to position [60, 0]
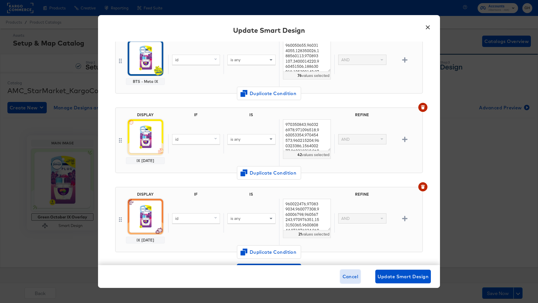
click at [351, 273] on span "Cancel" at bounding box center [351, 277] width 16 height 8
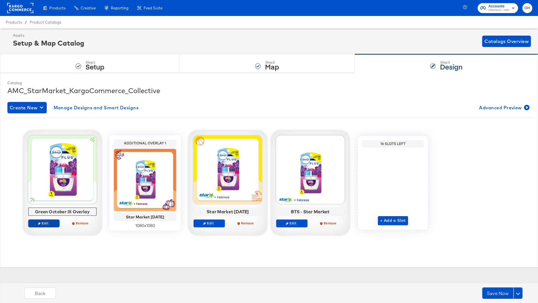
click at [41, 226] on button "Edit" at bounding box center [43, 223] width 31 height 8
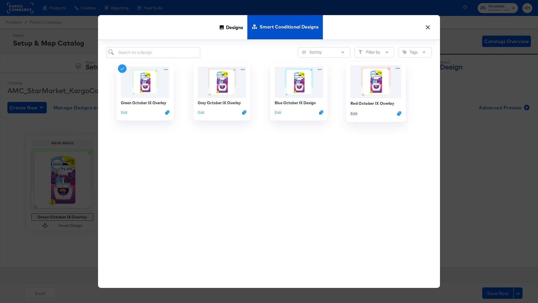
click at [355, 113] on button "Edit" at bounding box center [354, 113] width 7 height 5
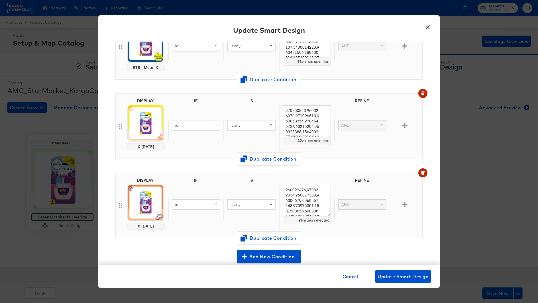
scroll to position [74, 0]
click at [352, 277] on span "Cancel" at bounding box center [351, 277] width 16 height 8
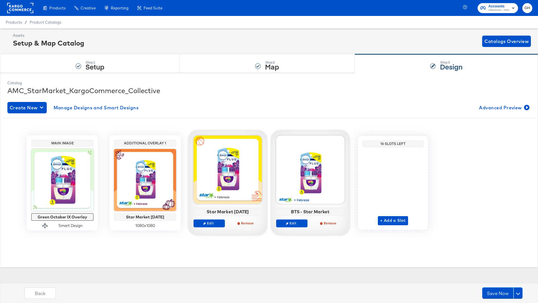
click at [274, 252] on div "Catalog AMC_StarMarket_KargoCommerce_Collective Create New Manage Designs and S…" at bounding box center [269, 171] width 529 height 186
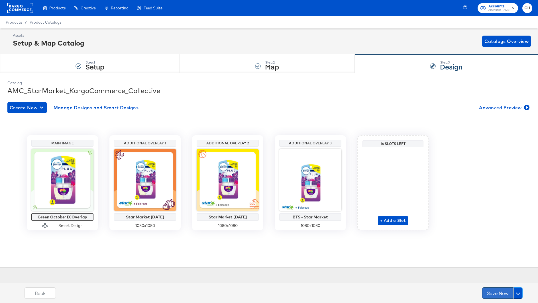
click at [495, 292] on button "Save Now" at bounding box center [497, 293] width 31 height 11
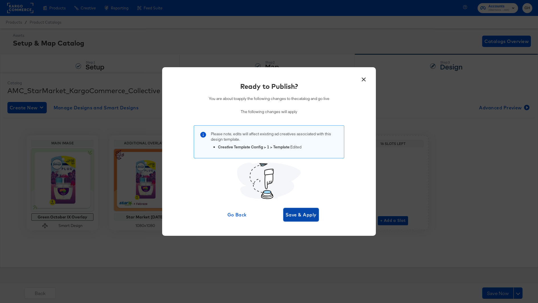
click at [307, 212] on span "Save & Apply" at bounding box center [301, 215] width 31 height 8
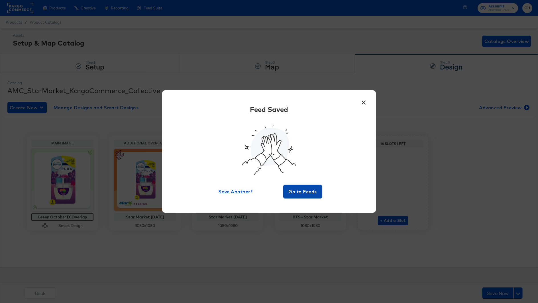
click at [302, 188] on span "Go to Feeds" at bounding box center [303, 192] width 34 height 8
